Goal: Information Seeking & Learning: Learn about a topic

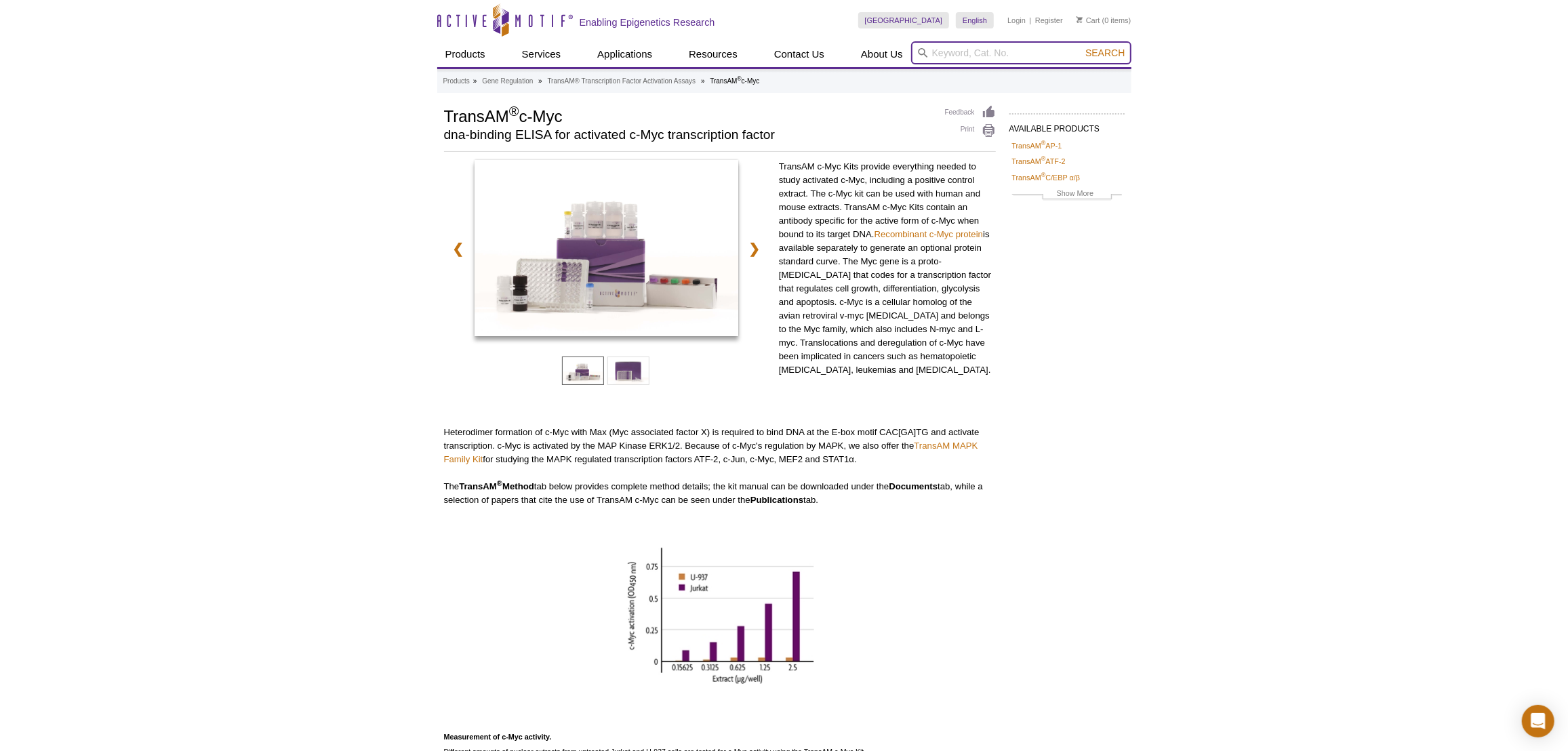
click at [986, 45] on input "search" at bounding box center [1021, 52] width 221 height 23
paste input "39134"
click at [997, 69] on strong "39134" at bounding box center [990, 74] width 26 height 10
type input "39133 / 39034 / 39134 – Histone H3K27ac antibody (pAb)"
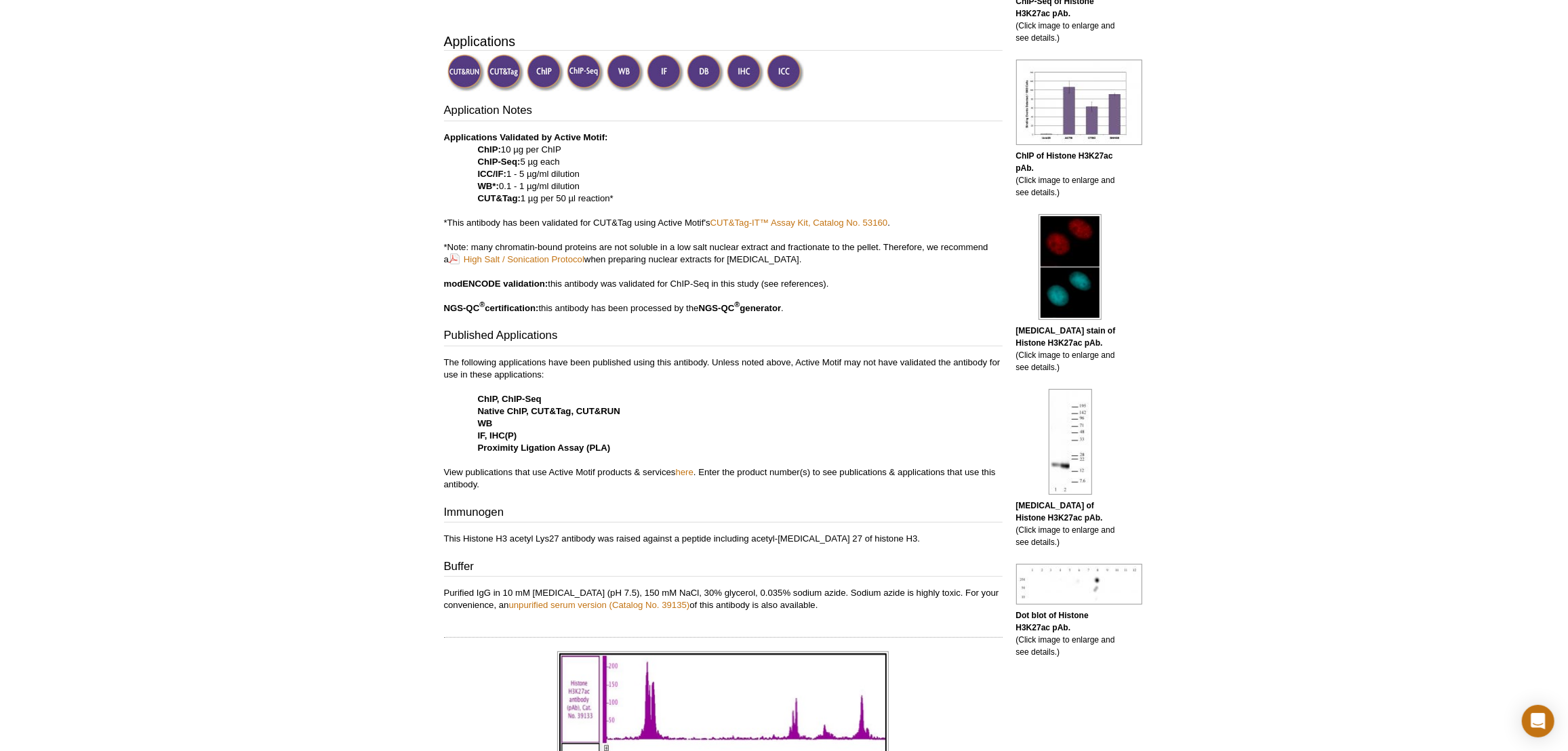
scroll to position [493, 0]
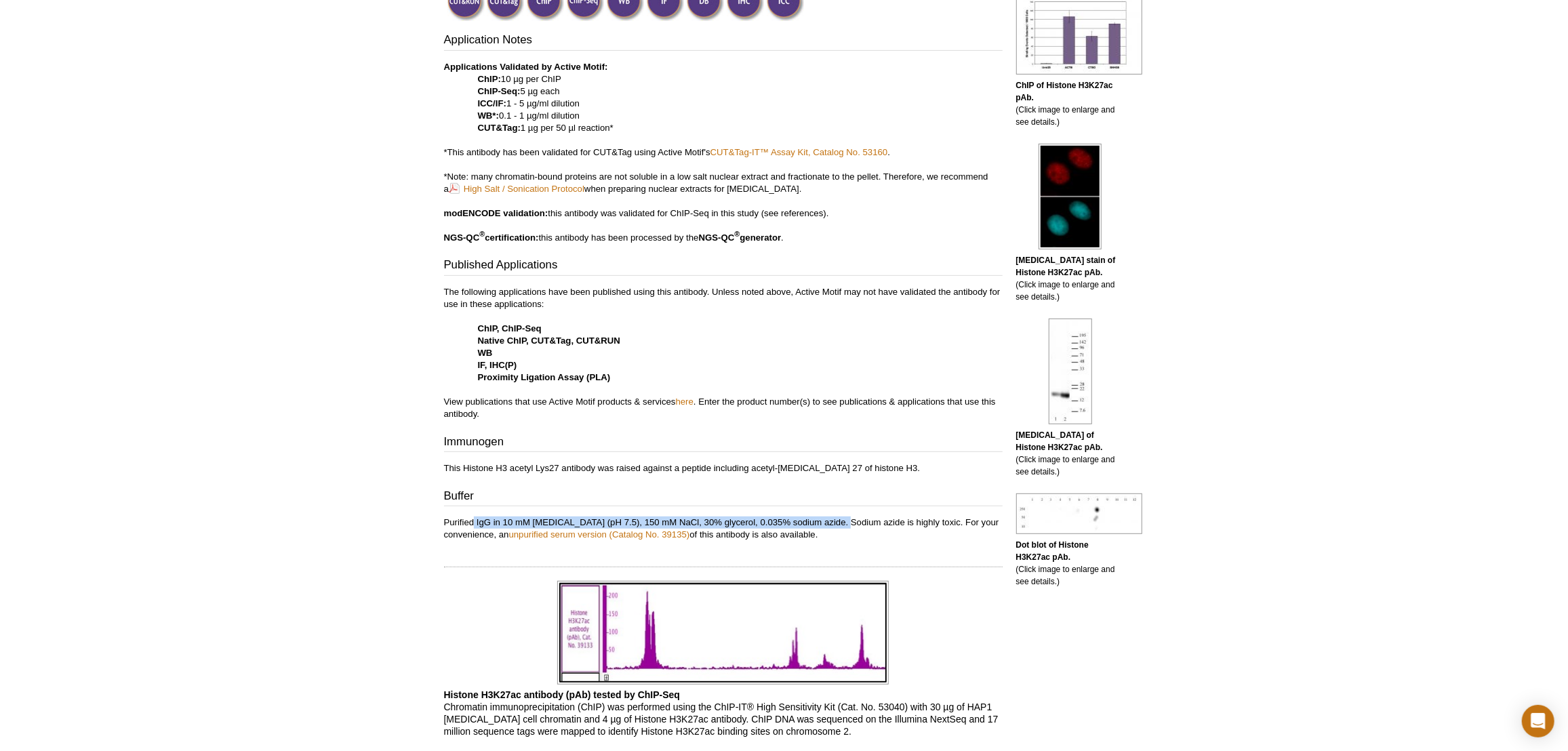
drag, startPoint x: 473, startPoint y: 523, endPoint x: 847, endPoint y: 510, distance: 374.2
click at [847, 510] on div "Application Notes Applications Validated by Active Motif: ChIP: 10 µg per ChIP …" at bounding box center [723, 286] width 558 height 510
click at [765, 488] on h3 "Buffer" at bounding box center [723, 497] width 558 height 19
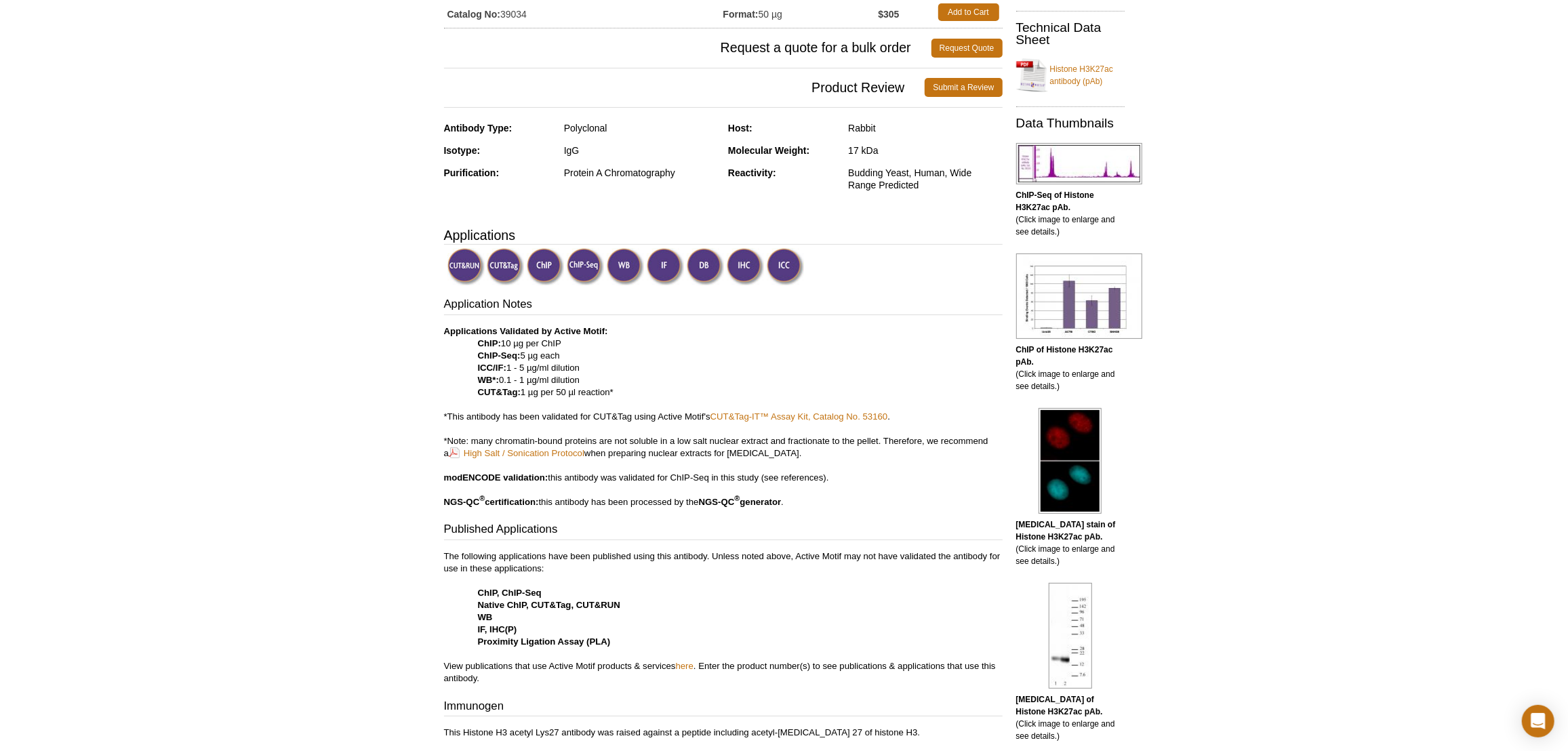
scroll to position [123, 0]
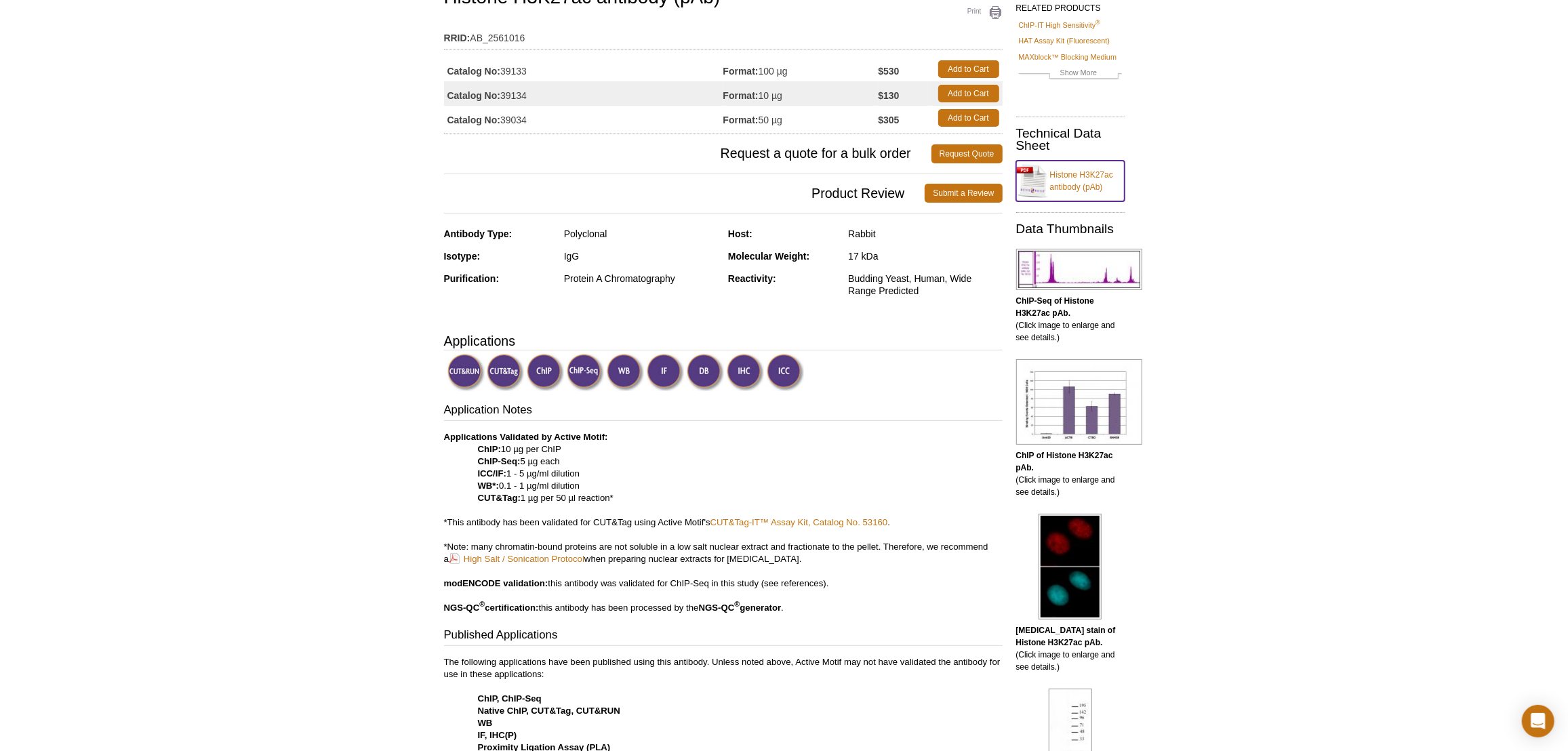
click at [1058, 180] on link "Histone H3K27ac antibody (pAb)" at bounding box center [1071, 181] width 109 height 40
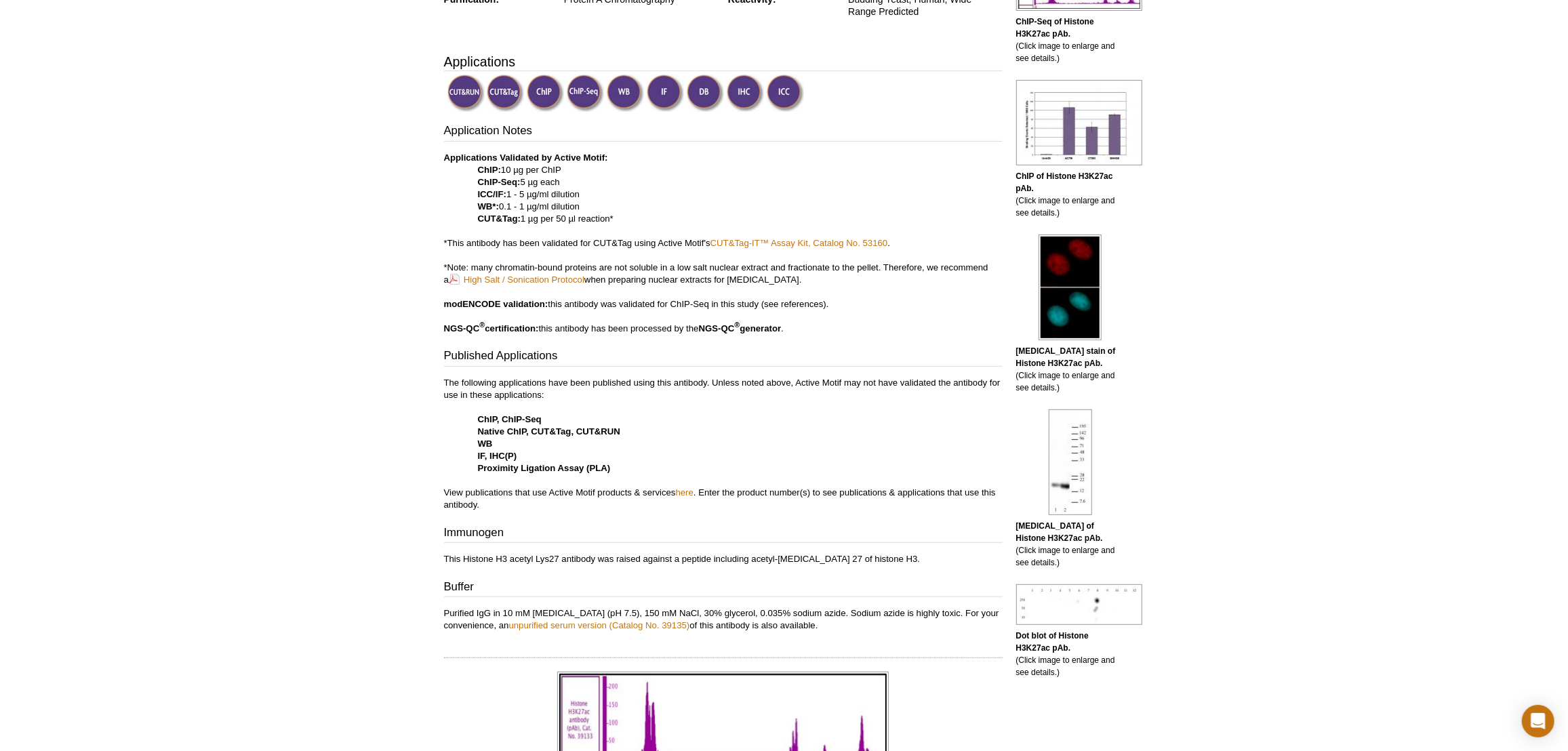
scroll to position [431, 0]
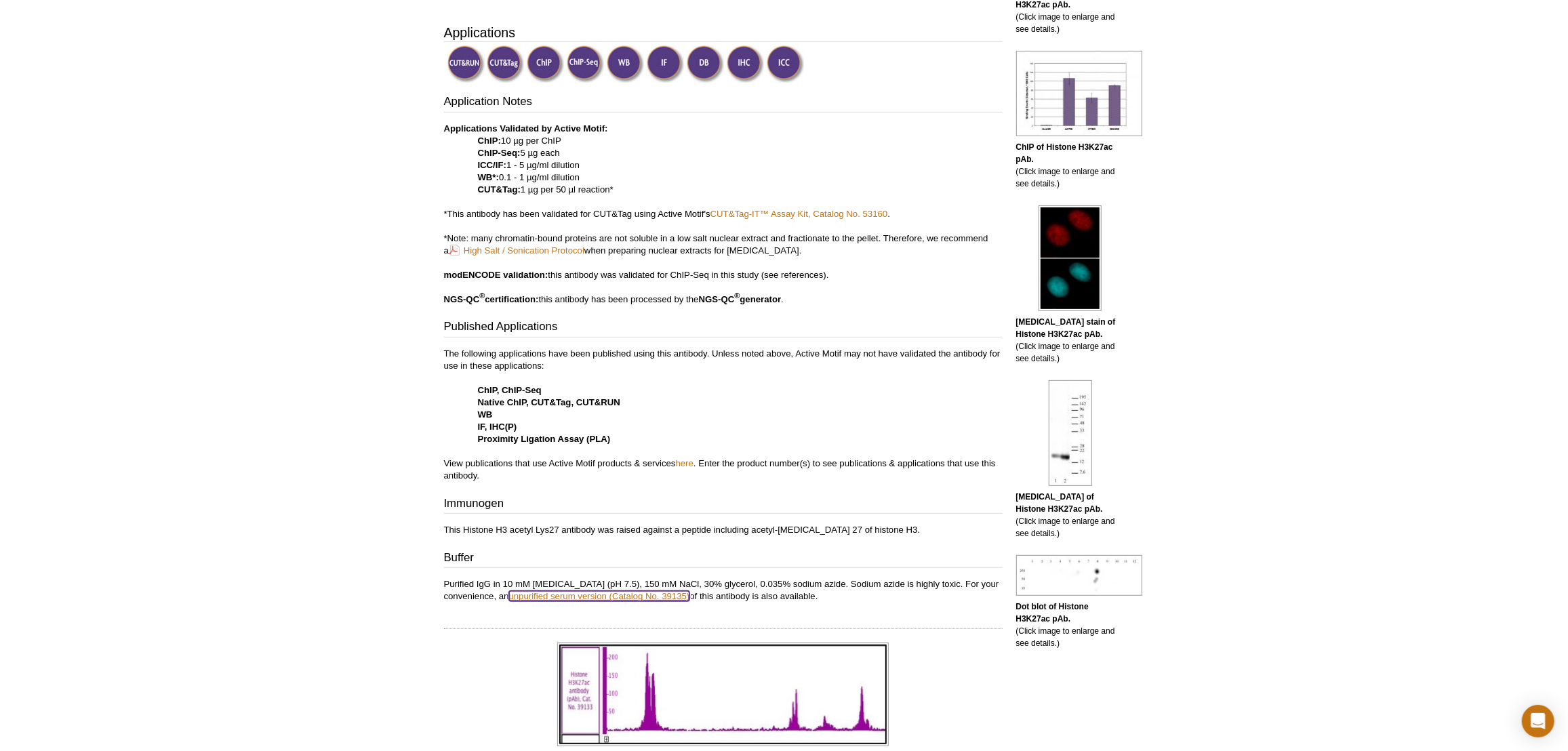
click at [549, 591] on link "unpurified serum version (Catalog No. 39135)" at bounding box center [600, 596] width 181 height 10
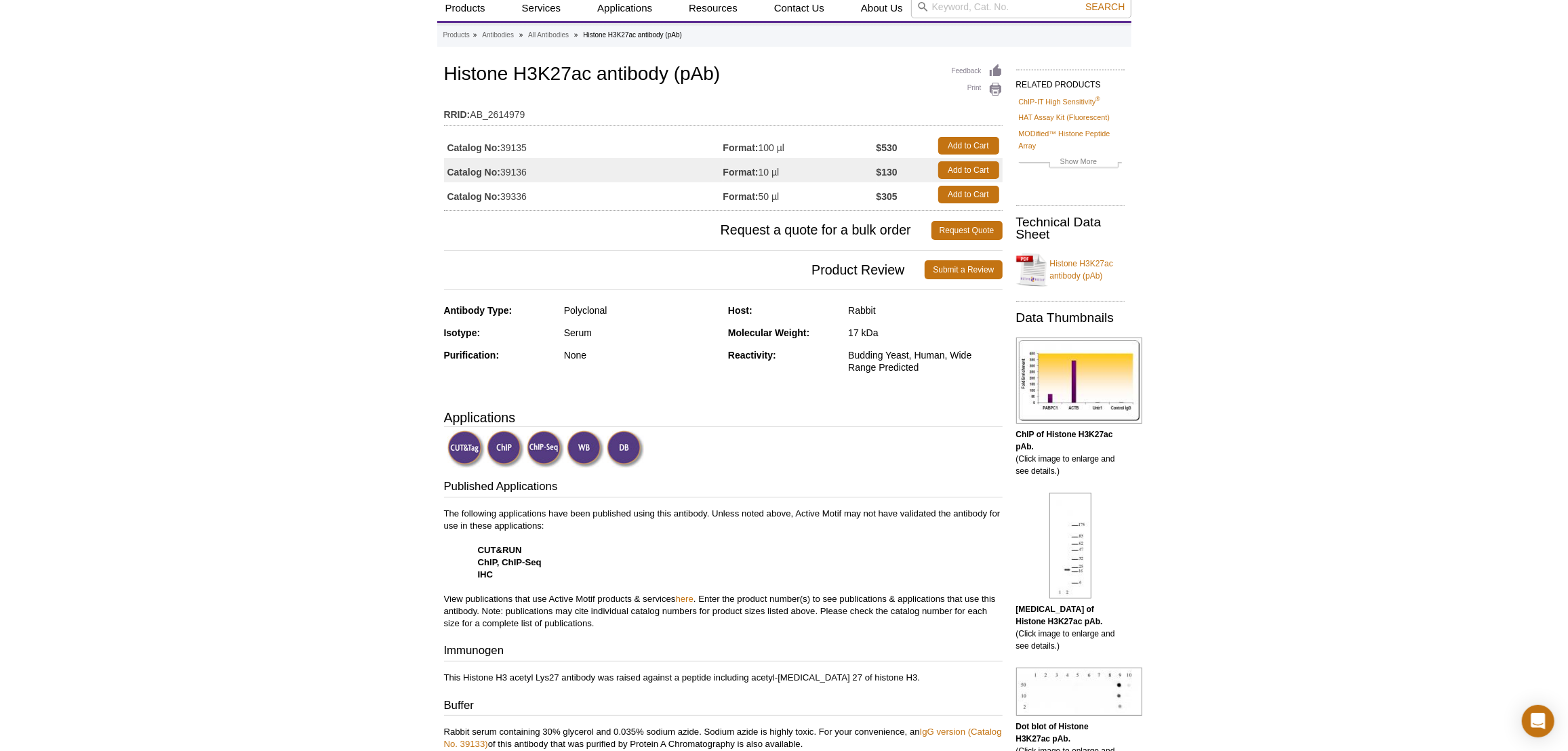
scroll to position [185, 0]
